Goal: Task Accomplishment & Management: Manage account settings

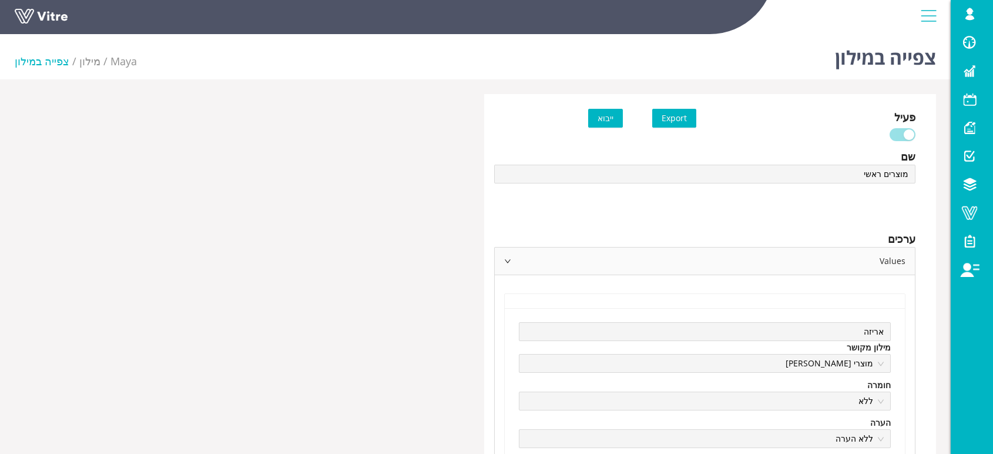
scroll to position [1436, 0]
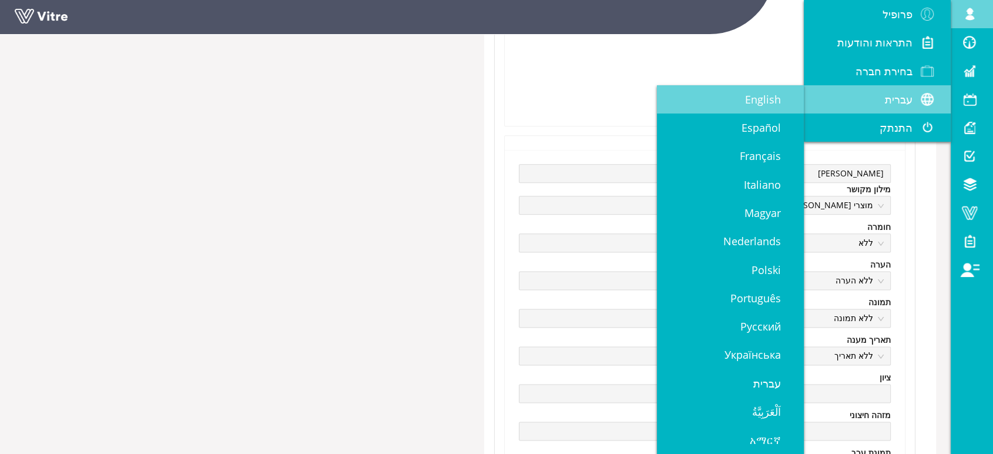
click at [747, 98] on span "English" at bounding box center [770, 99] width 50 height 14
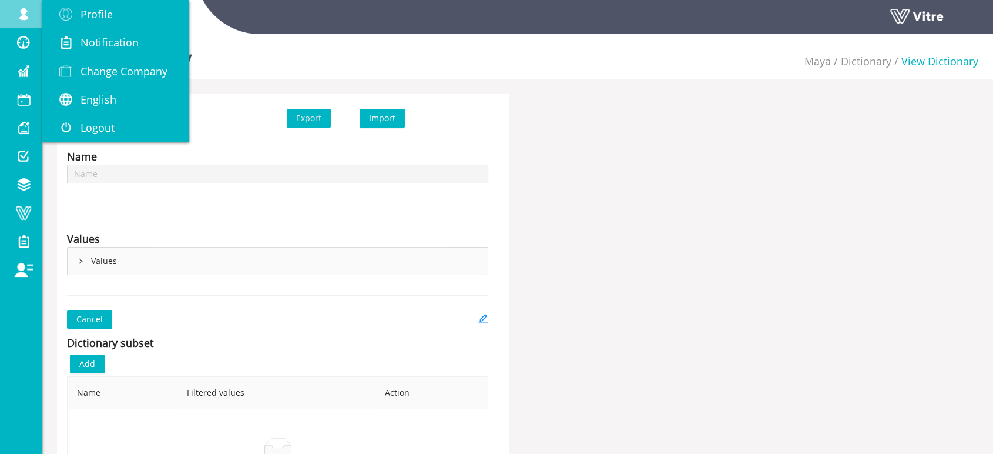
type input "מוצרים ראשי"
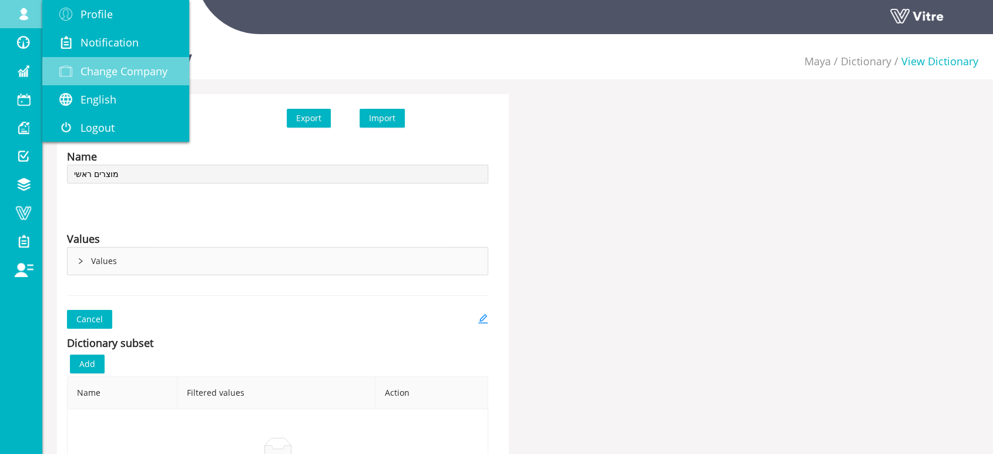
click at [134, 65] on span "Change Company" at bounding box center [123, 71] width 87 height 14
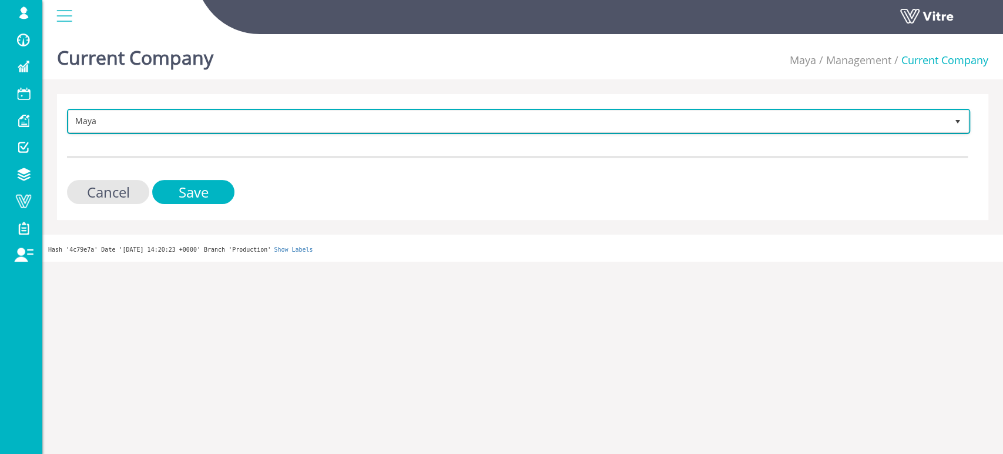
click at [277, 117] on span "Maya" at bounding box center [508, 120] width 878 height 21
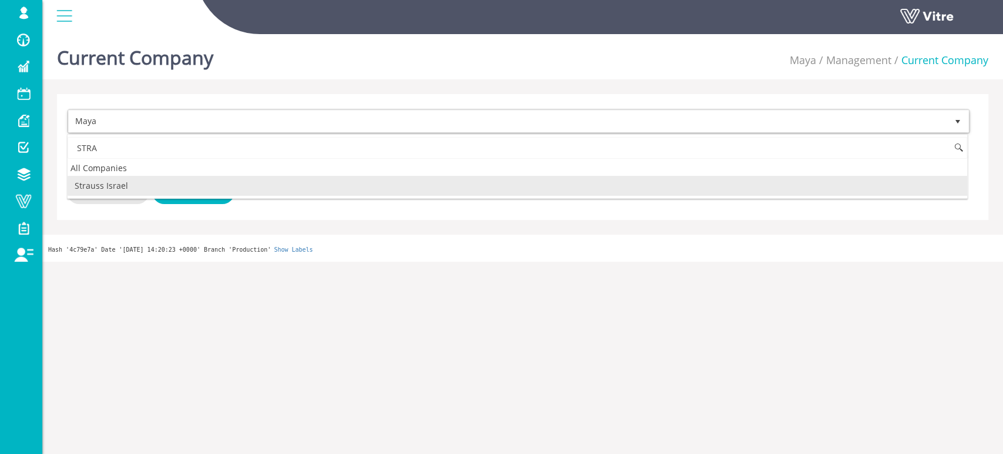
click at [112, 187] on li "Strauss Israel" at bounding box center [517, 186] width 899 height 20
type input "STRA"
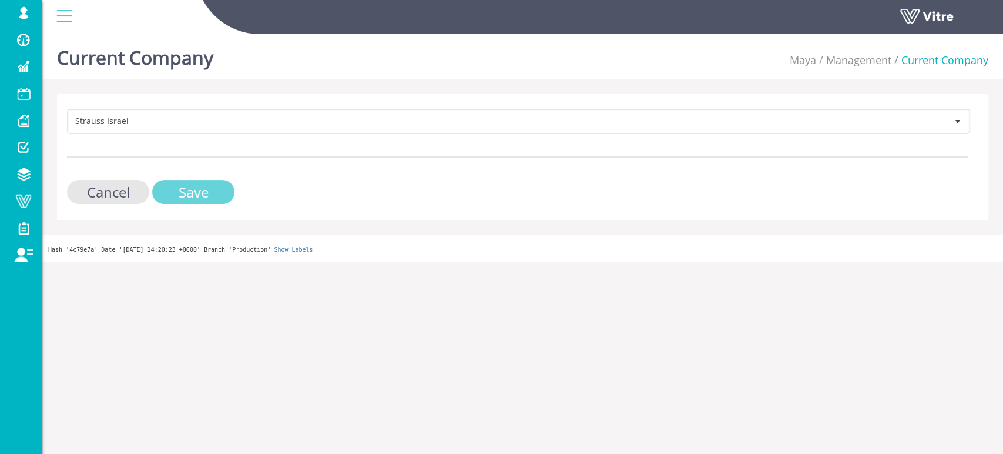
click at [190, 193] on input "Save" at bounding box center [193, 192] width 82 height 24
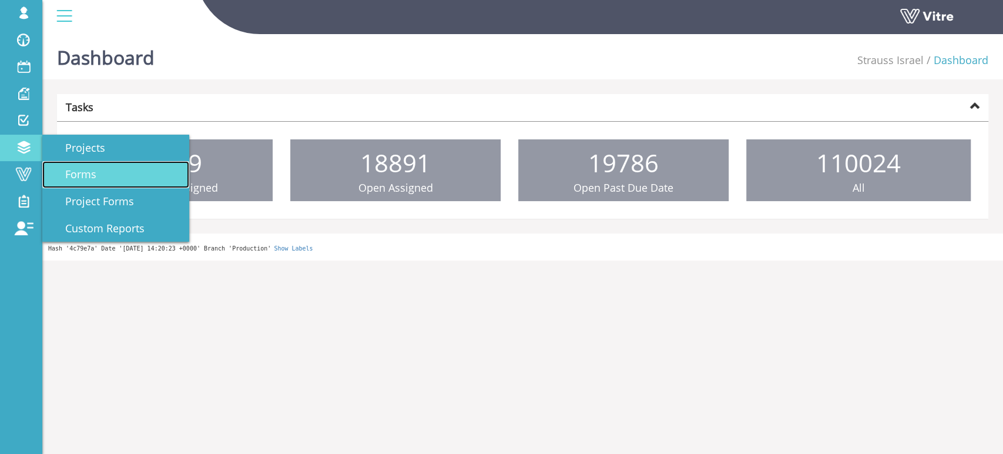
click at [75, 170] on span "Forms" at bounding box center [73, 174] width 45 height 14
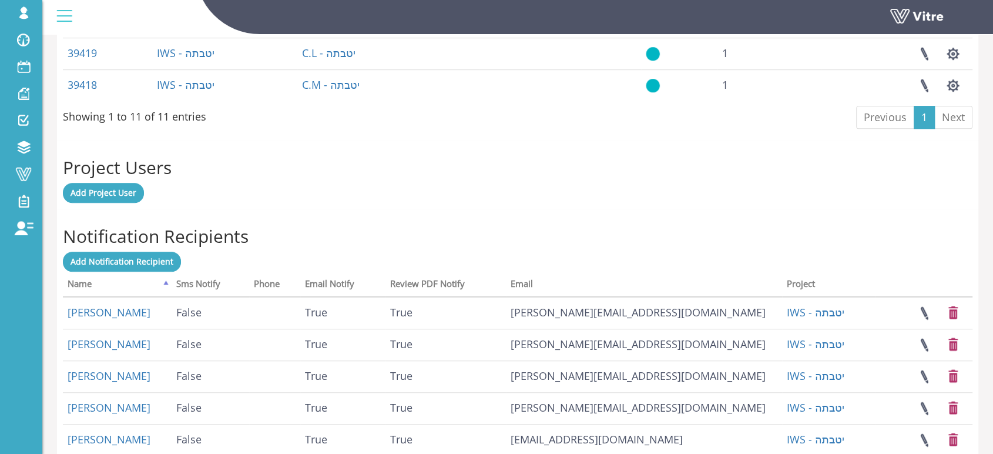
scroll to position [848, 0]
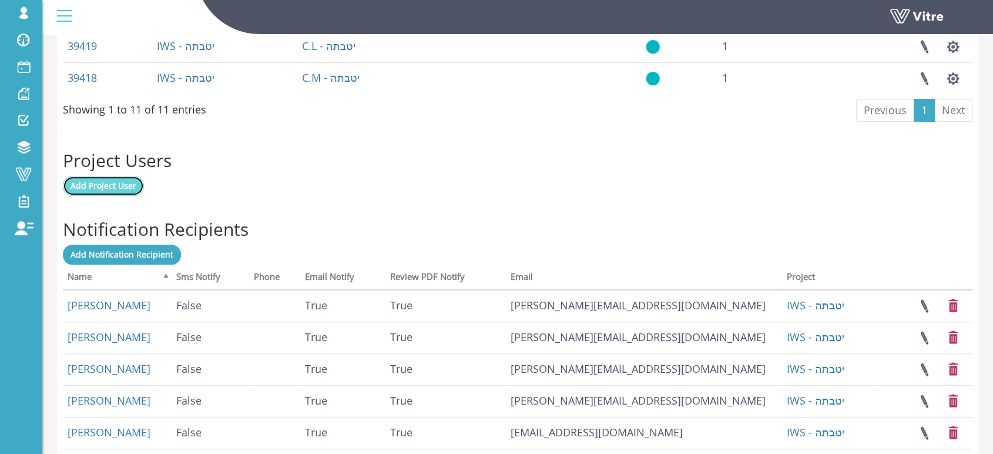
click at [78, 186] on span "Add Project User" at bounding box center [103, 185] width 66 height 11
